Goal: Task Accomplishment & Management: Use online tool/utility

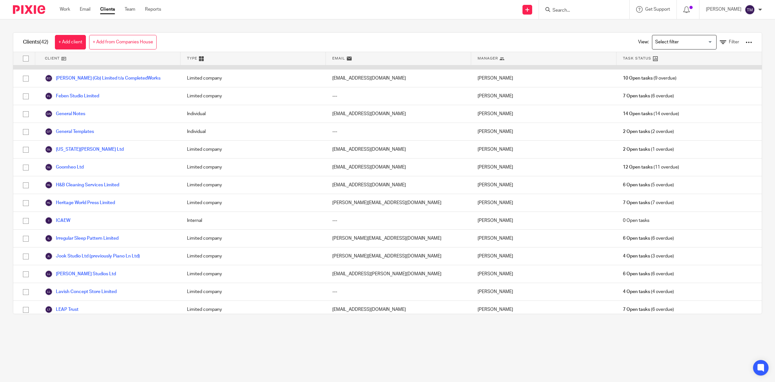
scroll to position [162, 0]
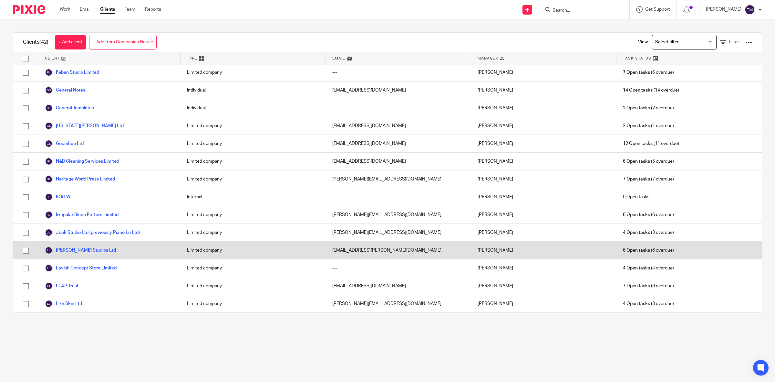
click at [65, 250] on link "[PERSON_NAME] Studios Ltd" at bounding box center [80, 250] width 71 height 8
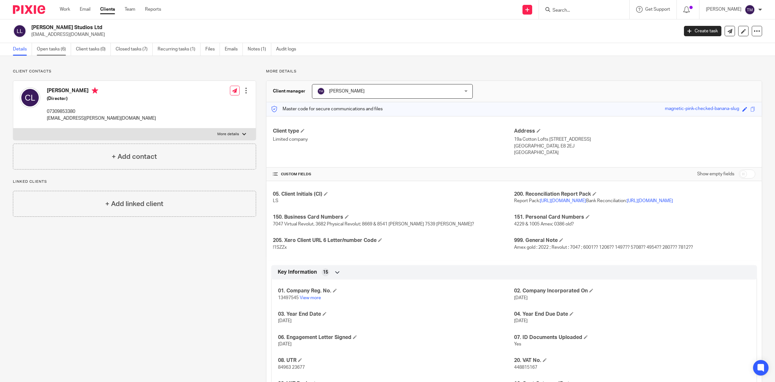
click at [58, 53] on link "Open tasks (6)" at bounding box center [54, 49] width 34 height 13
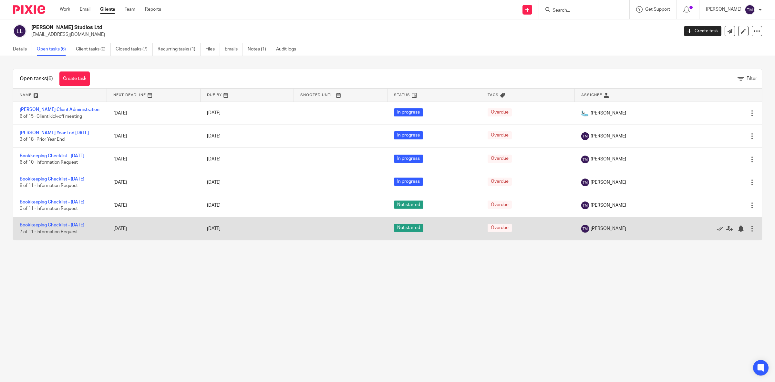
click at [69, 227] on link "Bookkeeping Checklist - July 2025" at bounding box center [52, 225] width 65 height 5
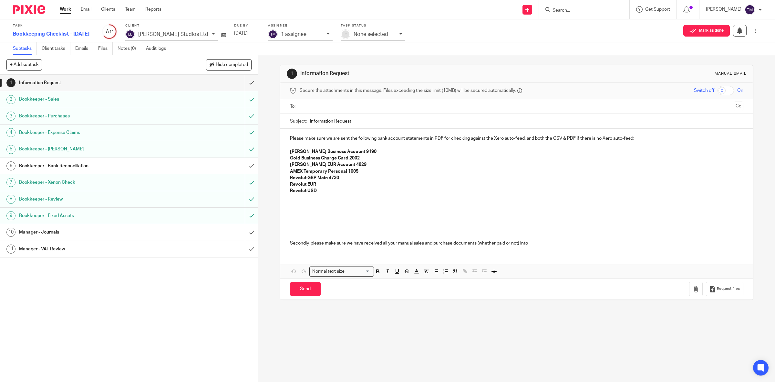
click at [72, 166] on h1 "Bookkeeper - Bank Reconciliation" at bounding box center [92, 166] width 146 height 10
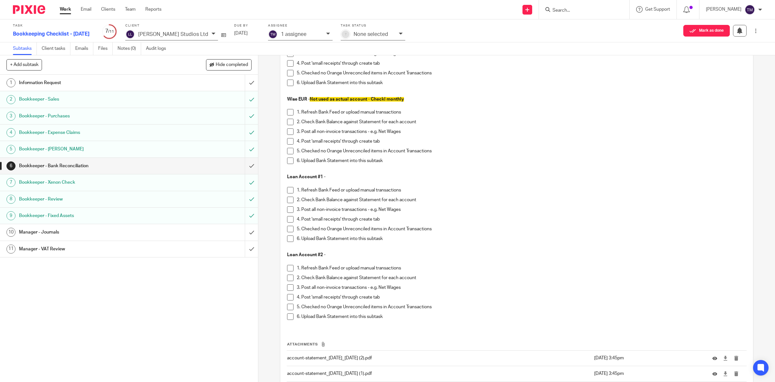
scroll to position [1174, 0]
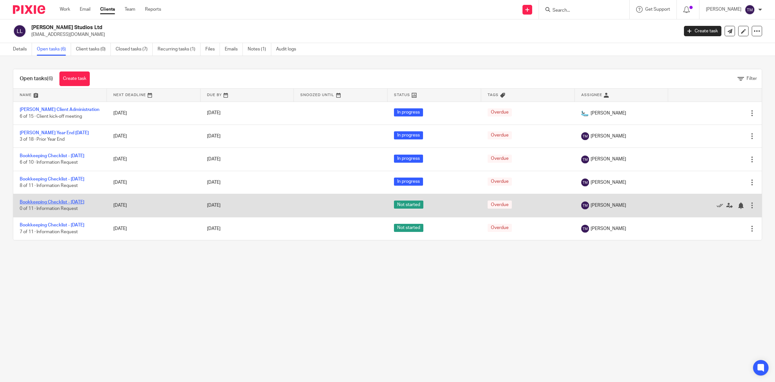
click at [58, 204] on link "Bookkeeping Checklist - April 2025" at bounding box center [52, 202] width 65 height 5
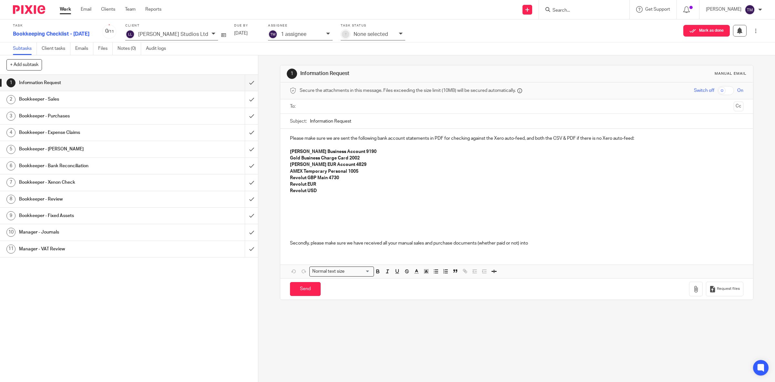
click at [59, 167] on h1 "Bookkeeper - Bank Reconciliation" at bounding box center [92, 166] width 146 height 10
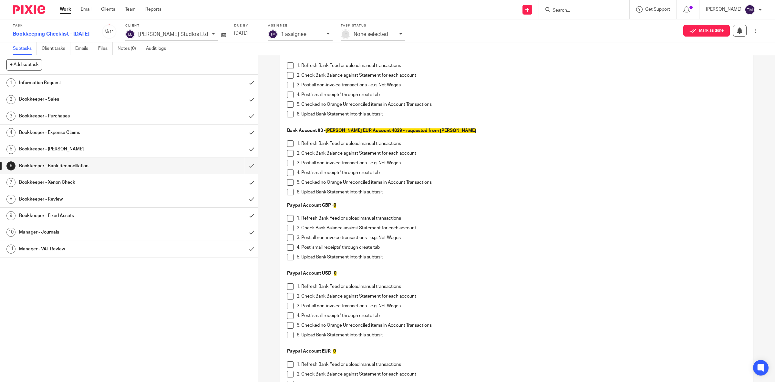
scroll to position [40, 0]
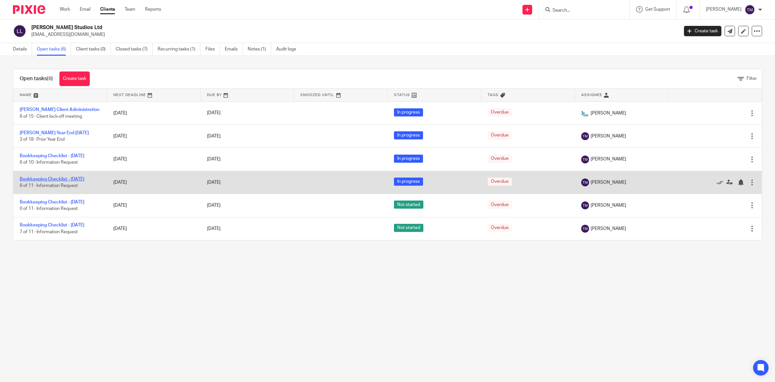
click at [44, 181] on link "Bookkeeping Checklist - [DATE]" at bounding box center [52, 179] width 65 height 5
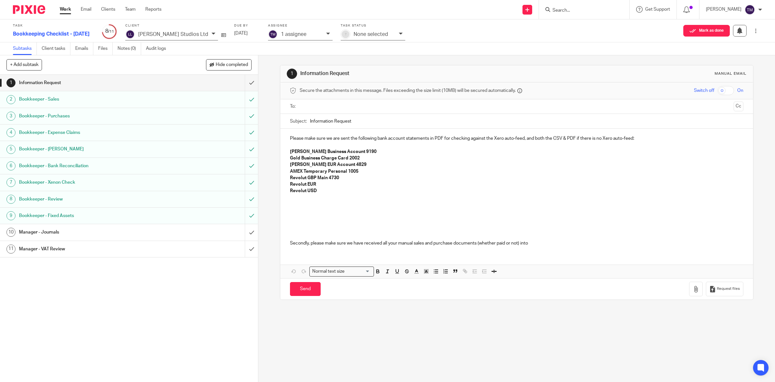
click at [45, 167] on h1 "Bookkeeper - Bank Reconciliation" at bounding box center [92, 166] width 146 height 10
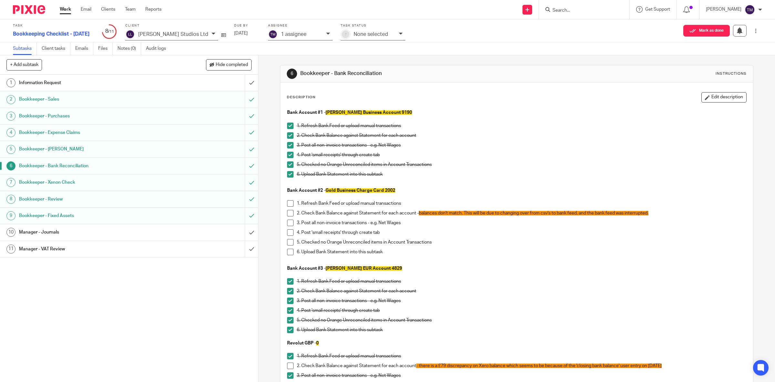
click at [707, 97] on button "Edit description" at bounding box center [724, 97] width 45 height 10
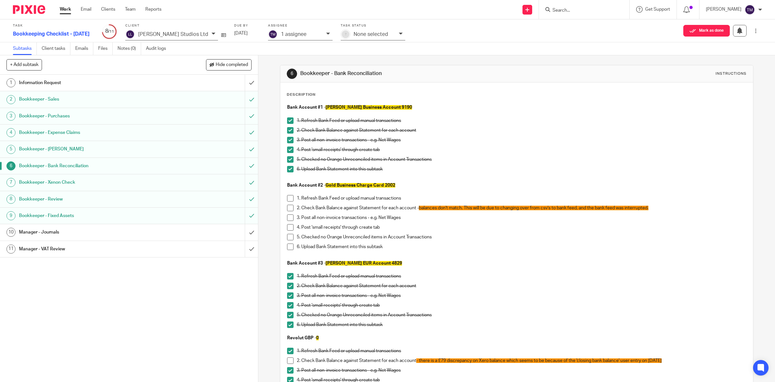
click at [470, 207] on span "balances don't match. This will be due to changing over from csv's to bank feed…" at bounding box center [534, 208] width 230 height 5
drag, startPoint x: 479, startPoint y: 207, endPoint x: 465, endPoint y: 209, distance: 14.0
click at [465, 209] on span "balances don't match. This will be due to changing over from csv's to bank feed…" at bounding box center [534, 208] width 230 height 5
click at [648, 207] on span "balances don't match. Will this be due to changing over from csv's to bank feed…" at bounding box center [534, 208] width 230 height 5
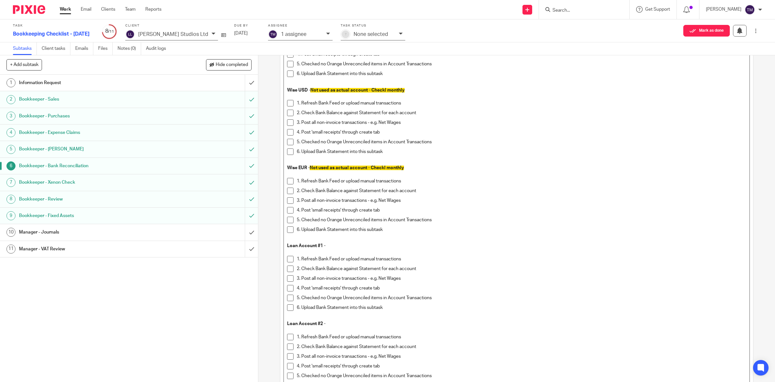
scroll to position [992, 0]
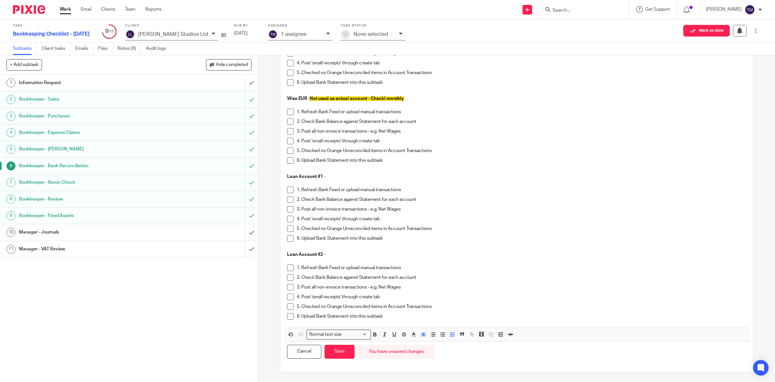
click at [354, 357] on div "Cancel Save You have unsaved changes" at bounding box center [517, 351] width 466 height 20
click at [348, 354] on button "Save" at bounding box center [340, 351] width 30 height 14
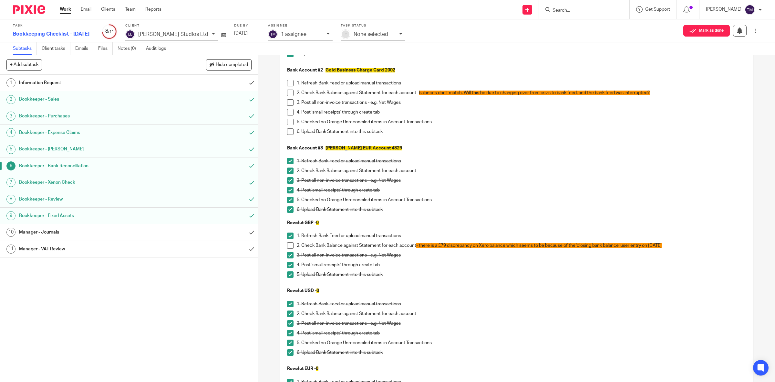
scroll to position [91, 0]
